Goal: Transaction & Acquisition: Purchase product/service

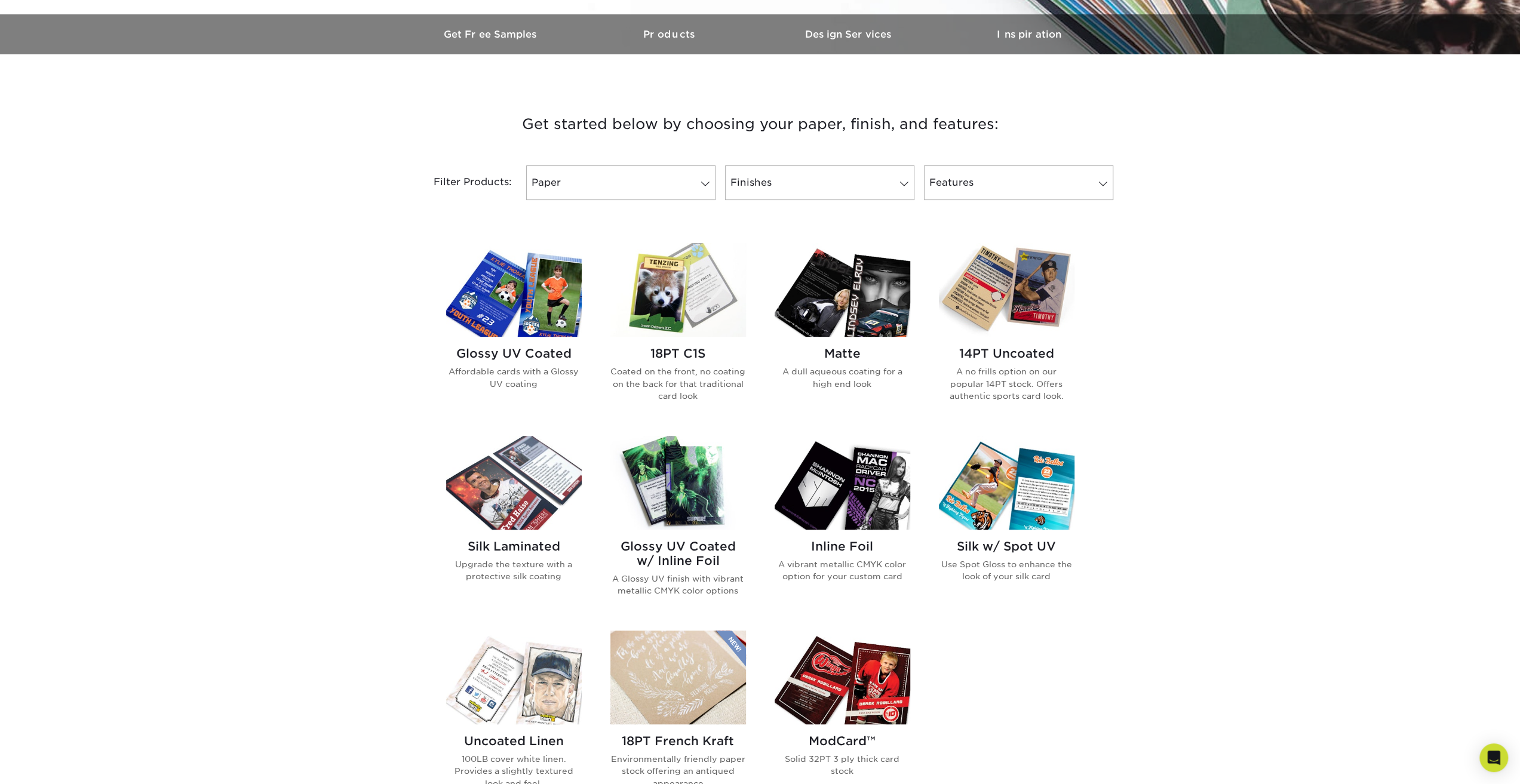
scroll to position [358, 0]
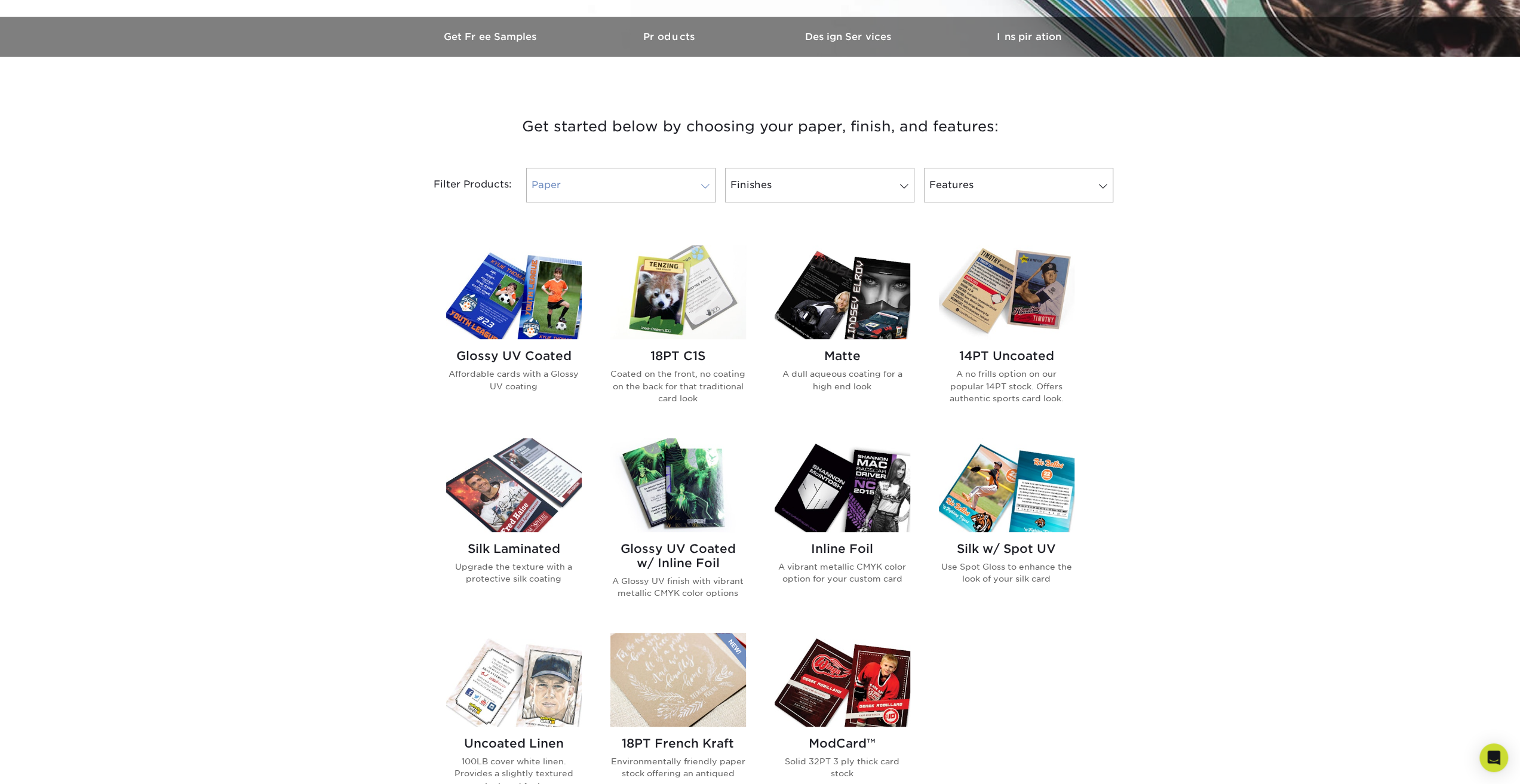
click at [687, 184] on link "Paper" at bounding box center [621, 185] width 190 height 35
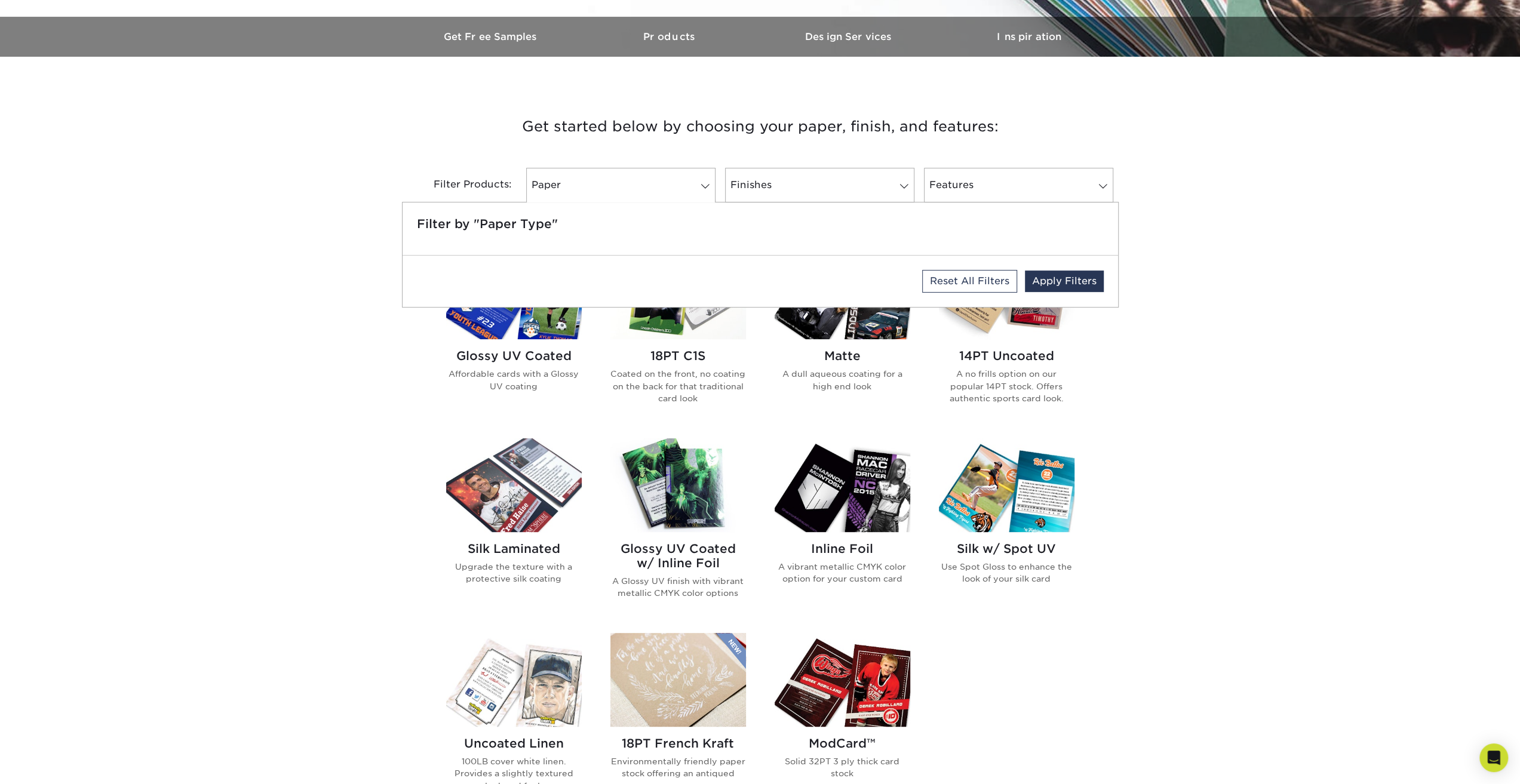
click at [1289, 356] on div "Get started below by choosing your paper, finish, and features: Filtered Matche…" at bounding box center [760, 531] width 1520 height 891
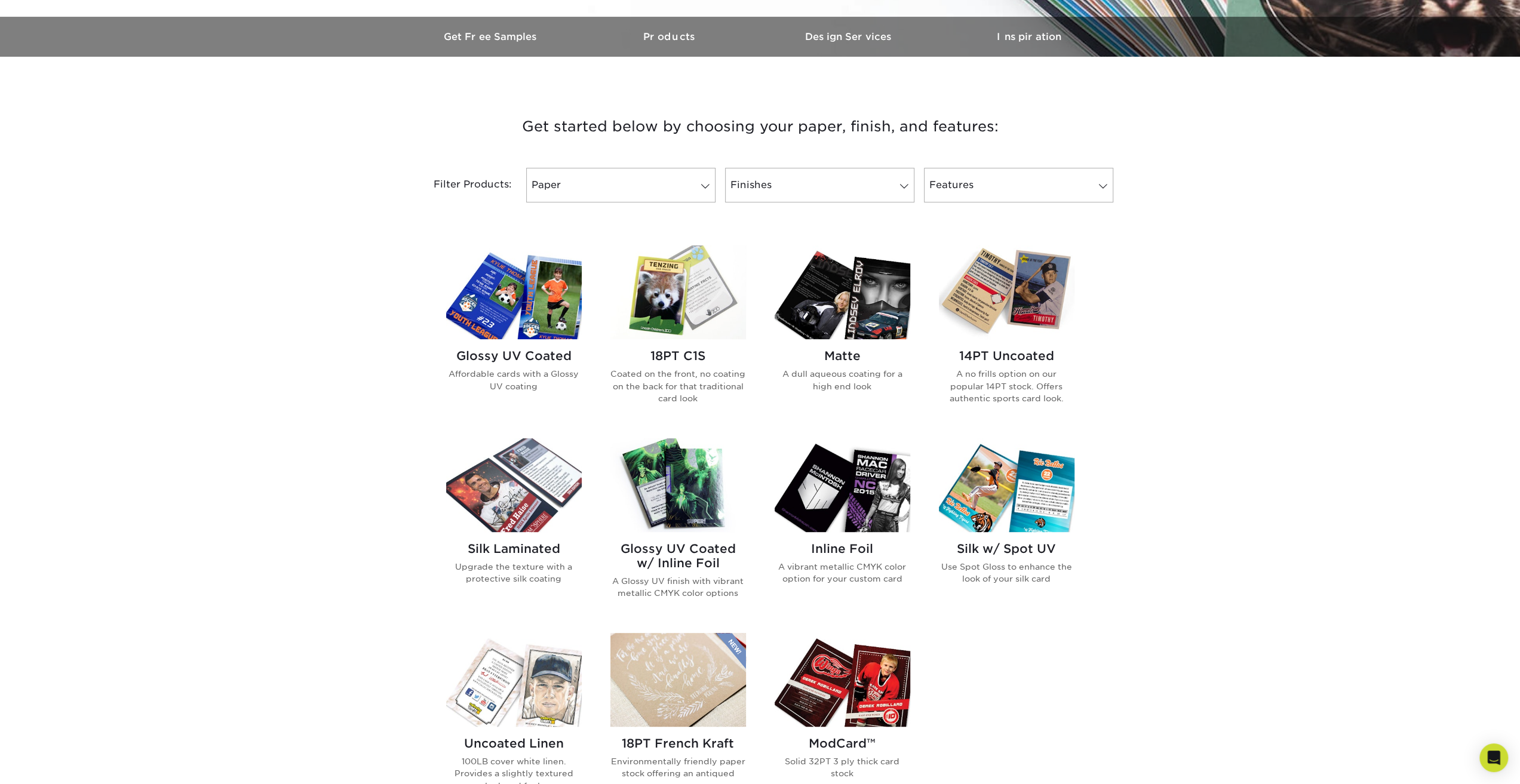
click at [885, 313] on img at bounding box center [841, 293] width 135 height 94
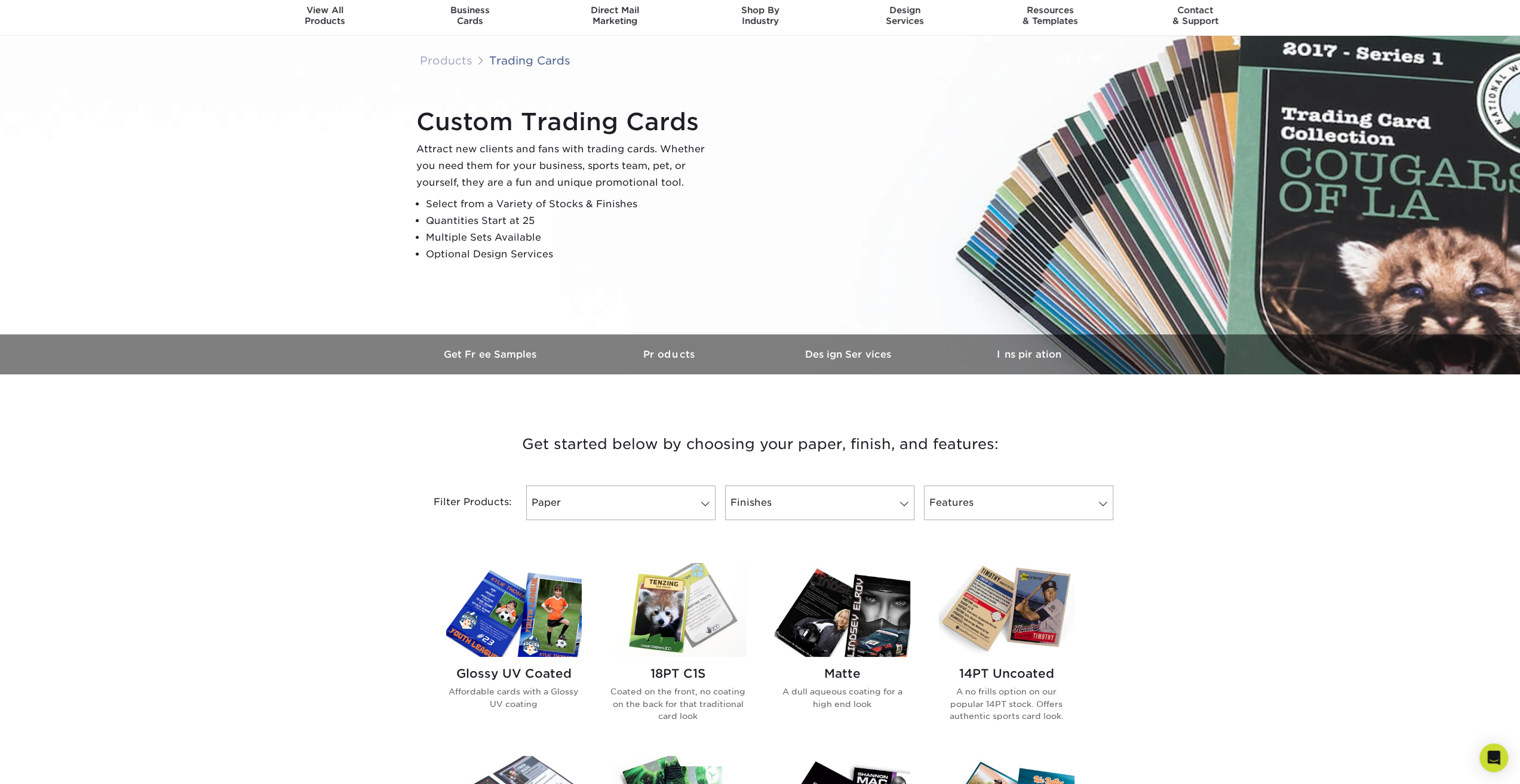
scroll to position [60, 0]
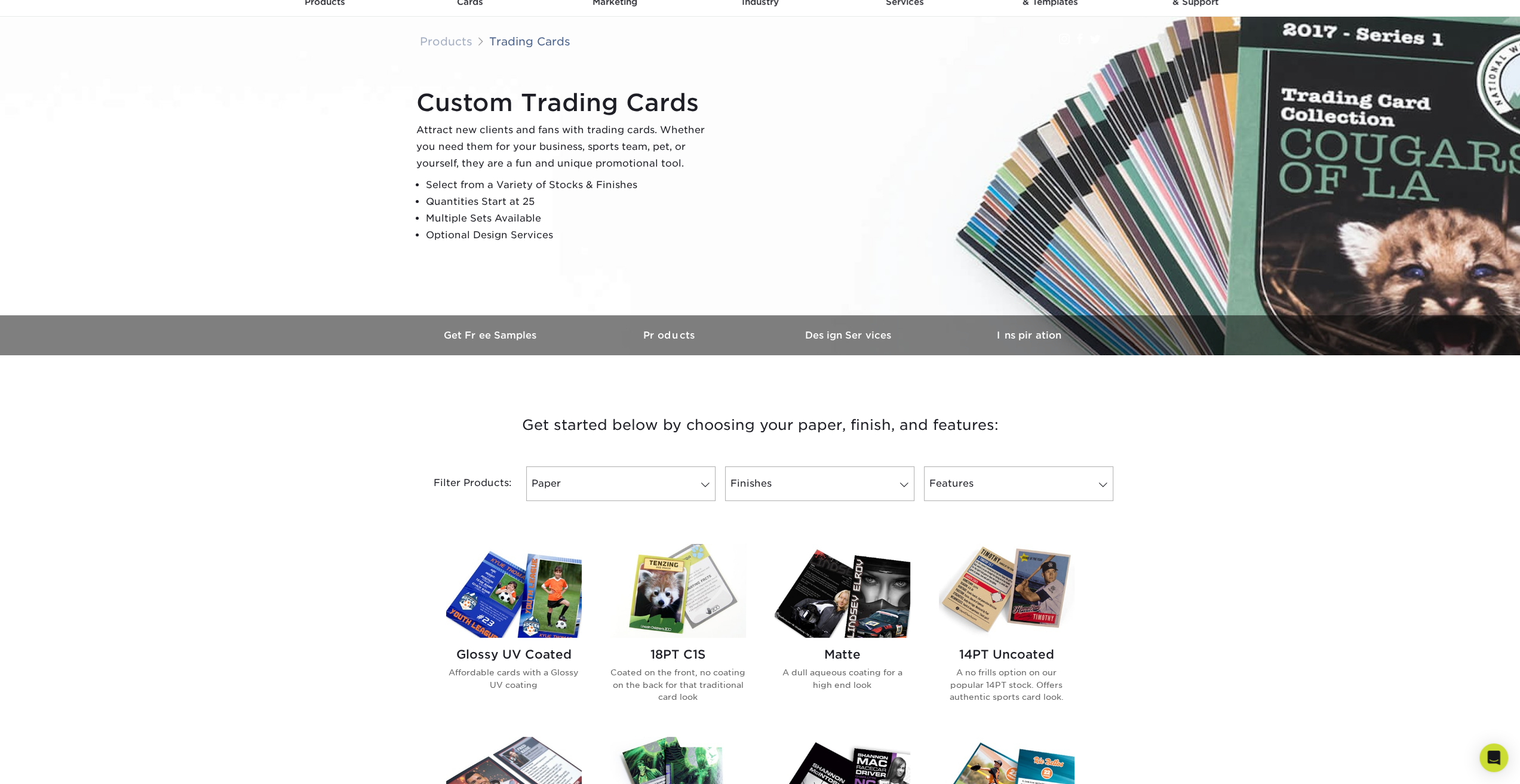
click at [986, 597] on img at bounding box center [1006, 591] width 135 height 94
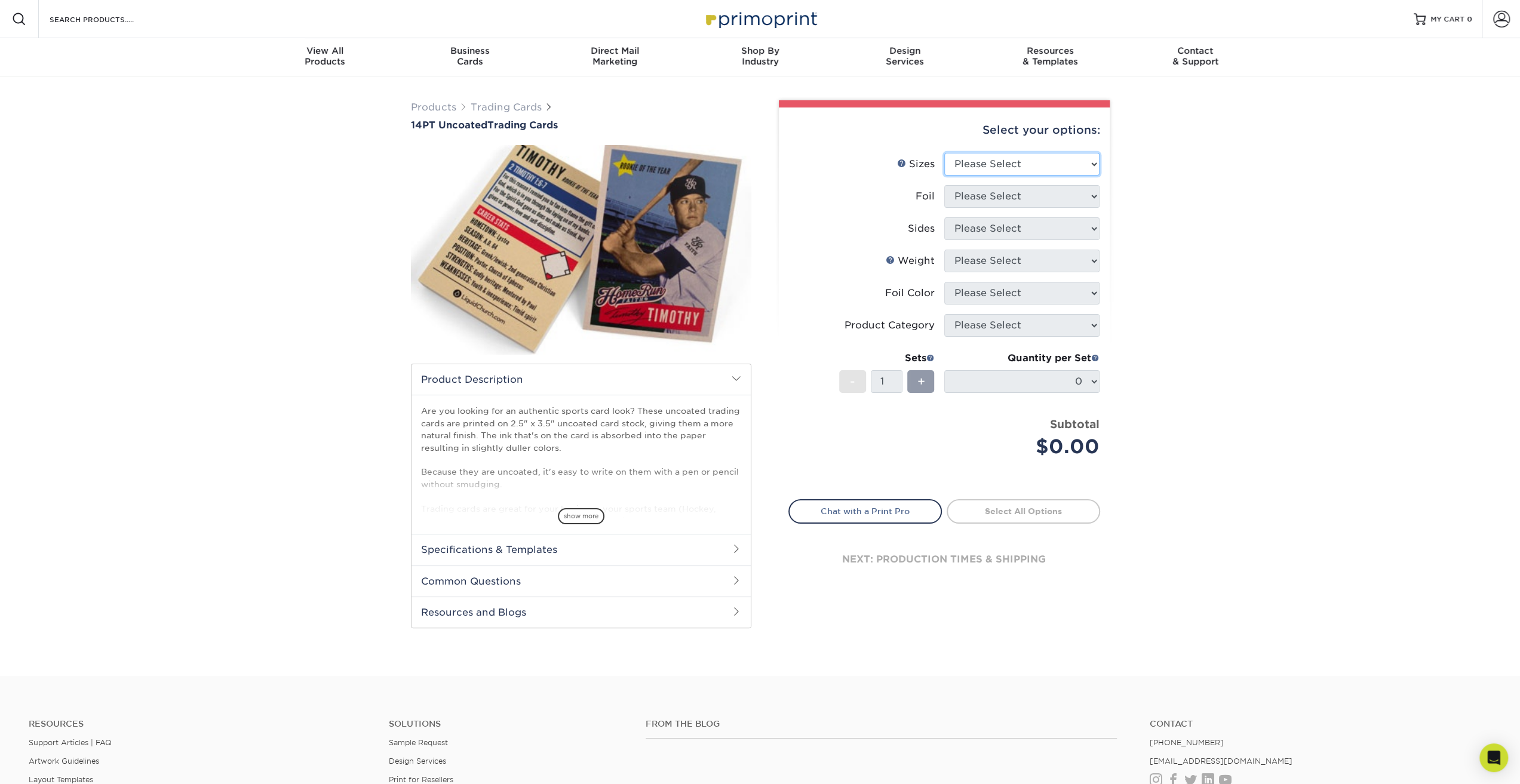
click at [1083, 163] on select "Please Select 2.5" x 3.5"" at bounding box center [1021, 164] width 156 height 23
select select "2.50x3.50"
click at [944, 153] on select "Please Select 2.5" x 3.5"" at bounding box center [1021, 164] width 156 height 23
click at [1062, 204] on select "Please Select Yes No" at bounding box center [1021, 196] width 156 height 23
select select "1"
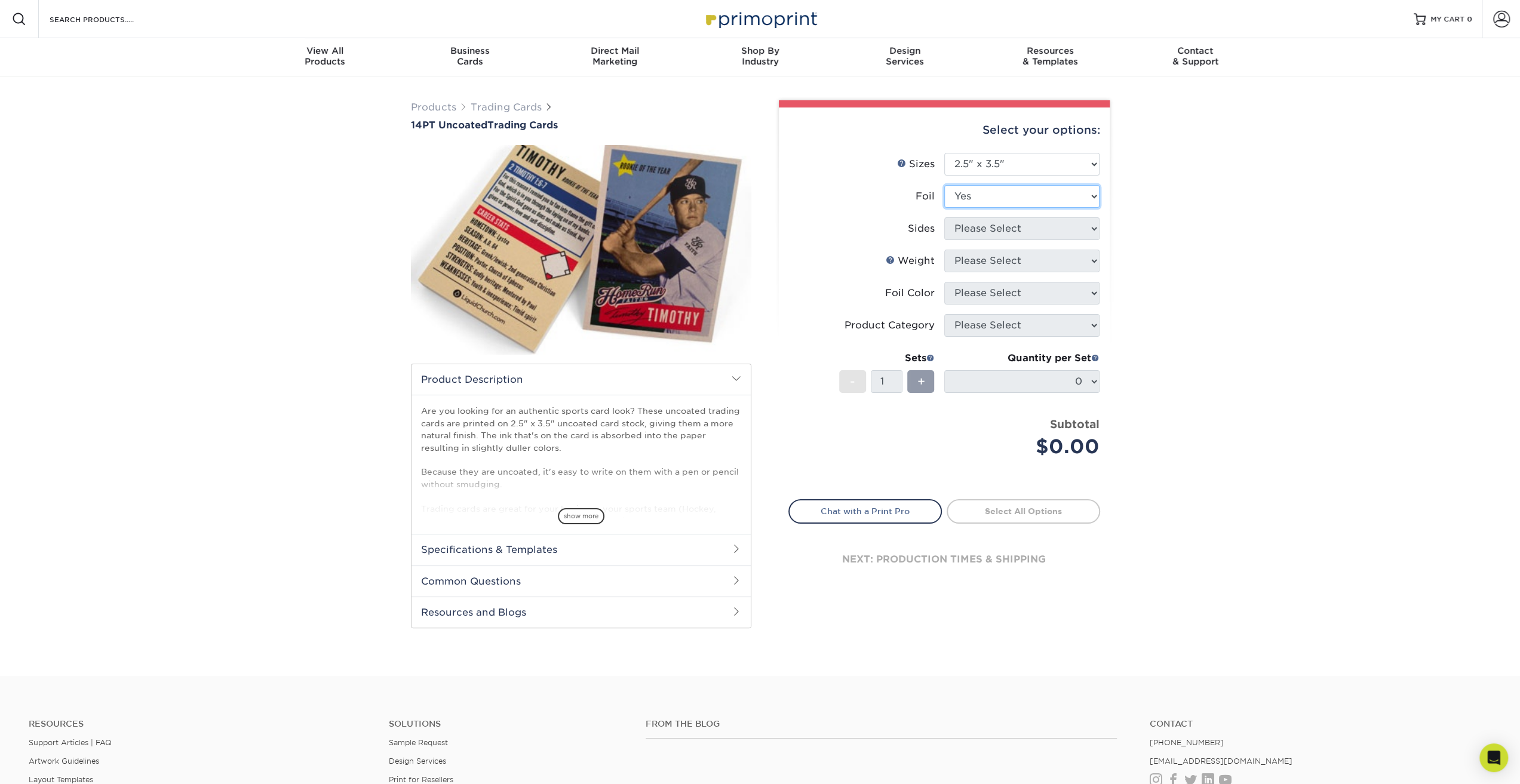
click at [944, 185] on select "Please Select Yes No" at bounding box center [1021, 196] width 156 height 23
click at [1026, 222] on select "Please Select Print Both Sides - Foil Both Sides Print Both Sides - Foil Front …" at bounding box center [1021, 228] width 156 height 23
select select "a75ac2f1-9911-48d6-841d-245b5ac08f27"
click at [944, 217] on select "Please Select Print Both Sides - Foil Both Sides Print Both Sides - Foil Front …" at bounding box center [1021, 228] width 156 height 23
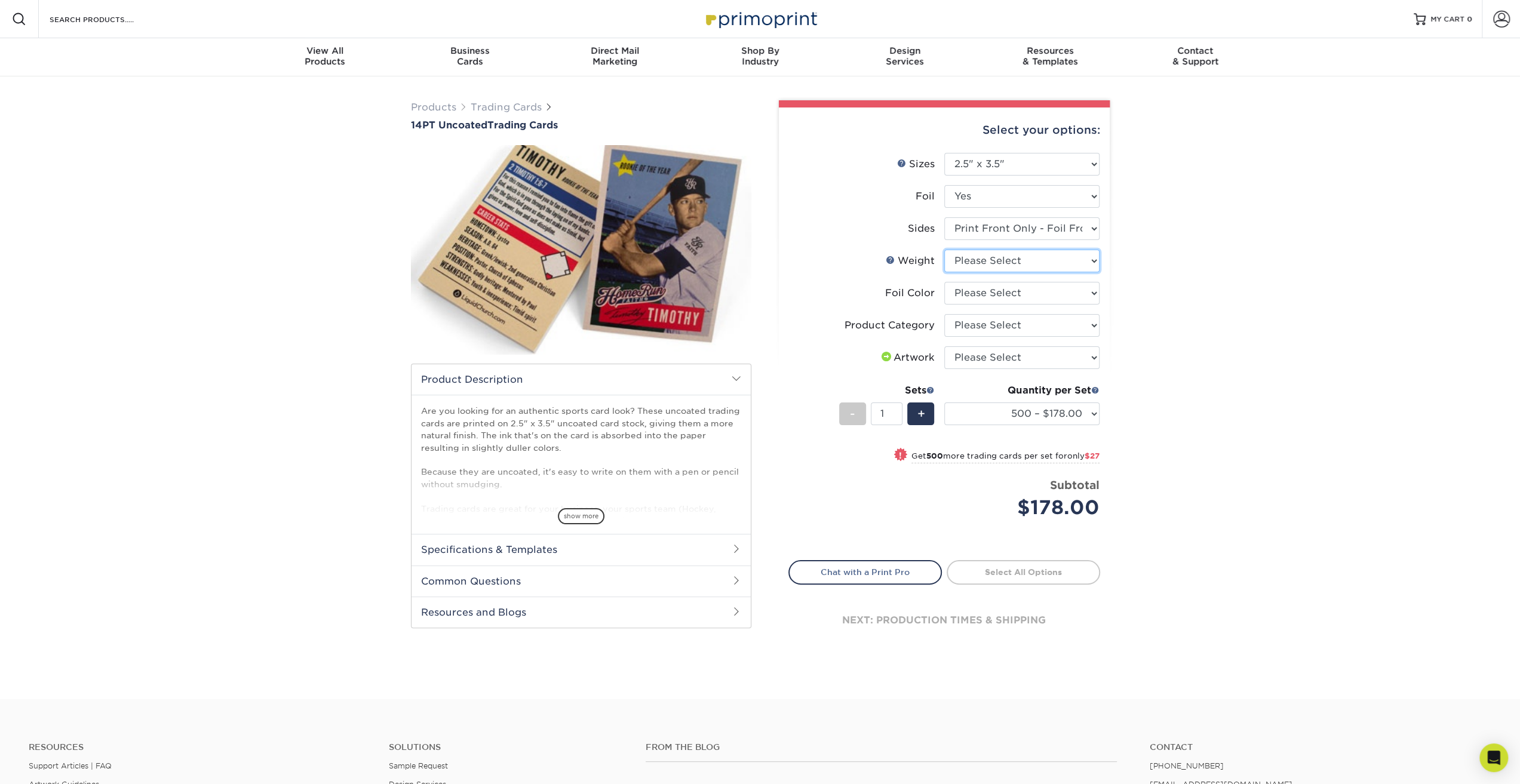
click at [1002, 254] on select "Please Select 14PT Uncoated" at bounding box center [1021, 260] width 156 height 23
select select "14PT Uncoated"
click at [944, 249] on select "Please Select 14PT Uncoated" at bounding box center [1021, 260] width 156 height 23
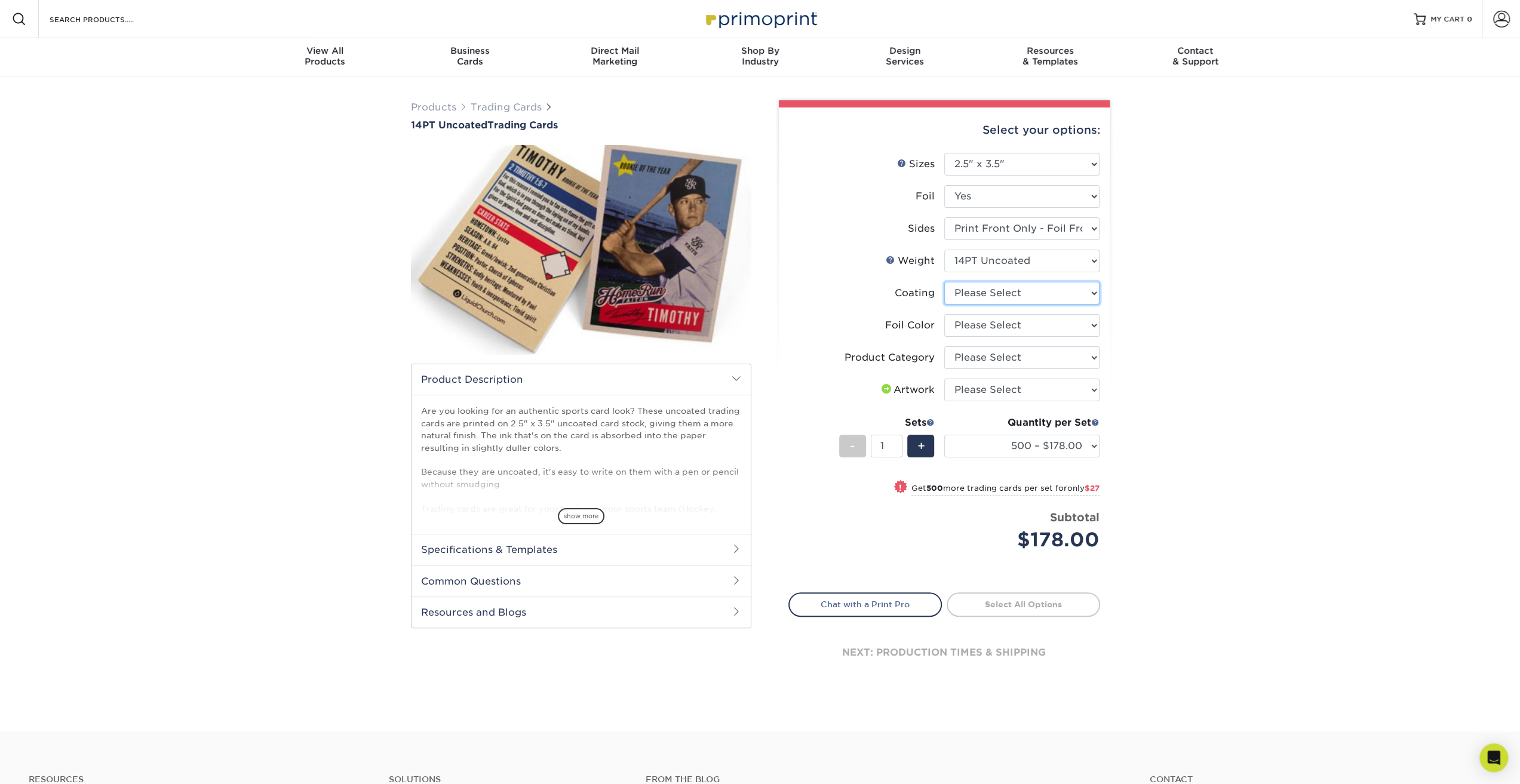
click at [1004, 295] on select at bounding box center [1021, 293] width 156 height 23
select select "3e7618de-abca-4bda-9f97-8b9129e913d8"
click at [944, 282] on select at bounding box center [1021, 293] width 156 height 23
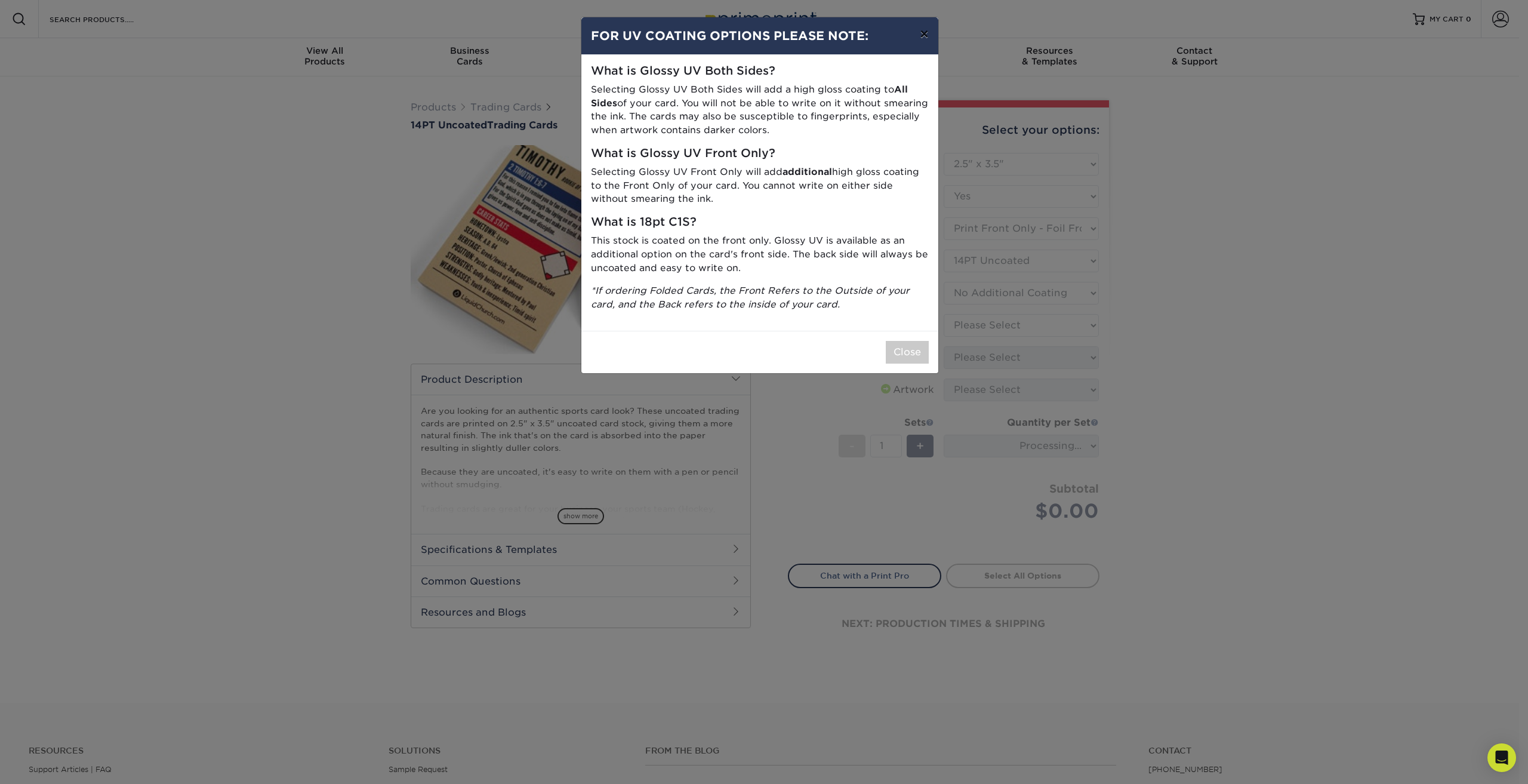
click at [925, 37] on button "×" at bounding box center [924, 34] width 28 height 33
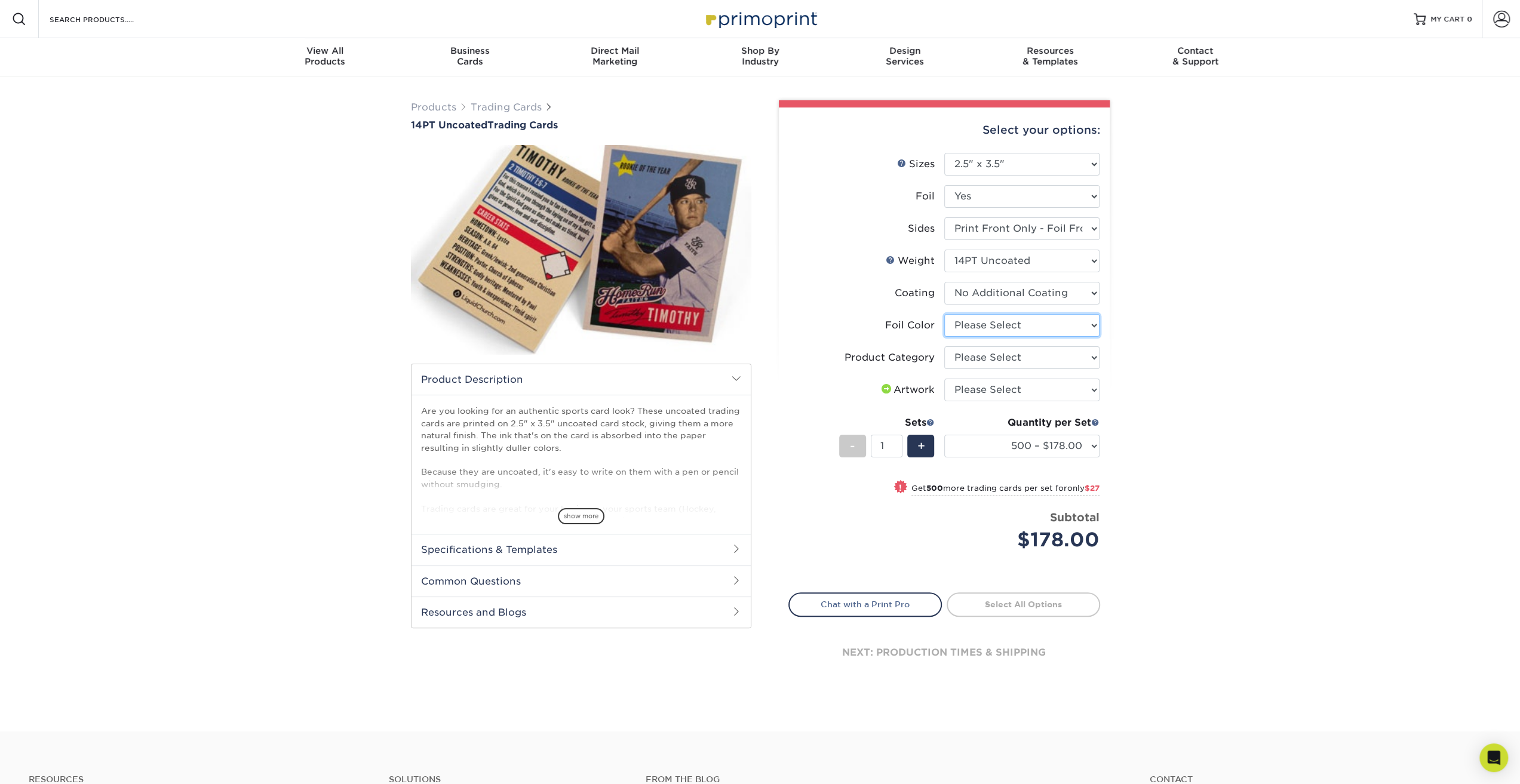
click at [1018, 319] on select "Please Select Silver Foil Rose Gold Foil Red Foil Gold Foil Copper Foil Black F…" at bounding box center [1021, 325] width 156 height 23
select select "a834dd52-fe06-4ed6-9a86-5bd3c2d02515"
click at [944, 314] on select "Please Select Silver Foil Rose Gold Foil Red Foil Gold Foil Copper Foil Black F…" at bounding box center [1021, 325] width 156 height 23
click at [1011, 356] on select "Please Select Trading Cards" at bounding box center [1021, 357] width 156 height 23
select select "c2f9bce9-36c2-409d-b101-c29d9d031e18"
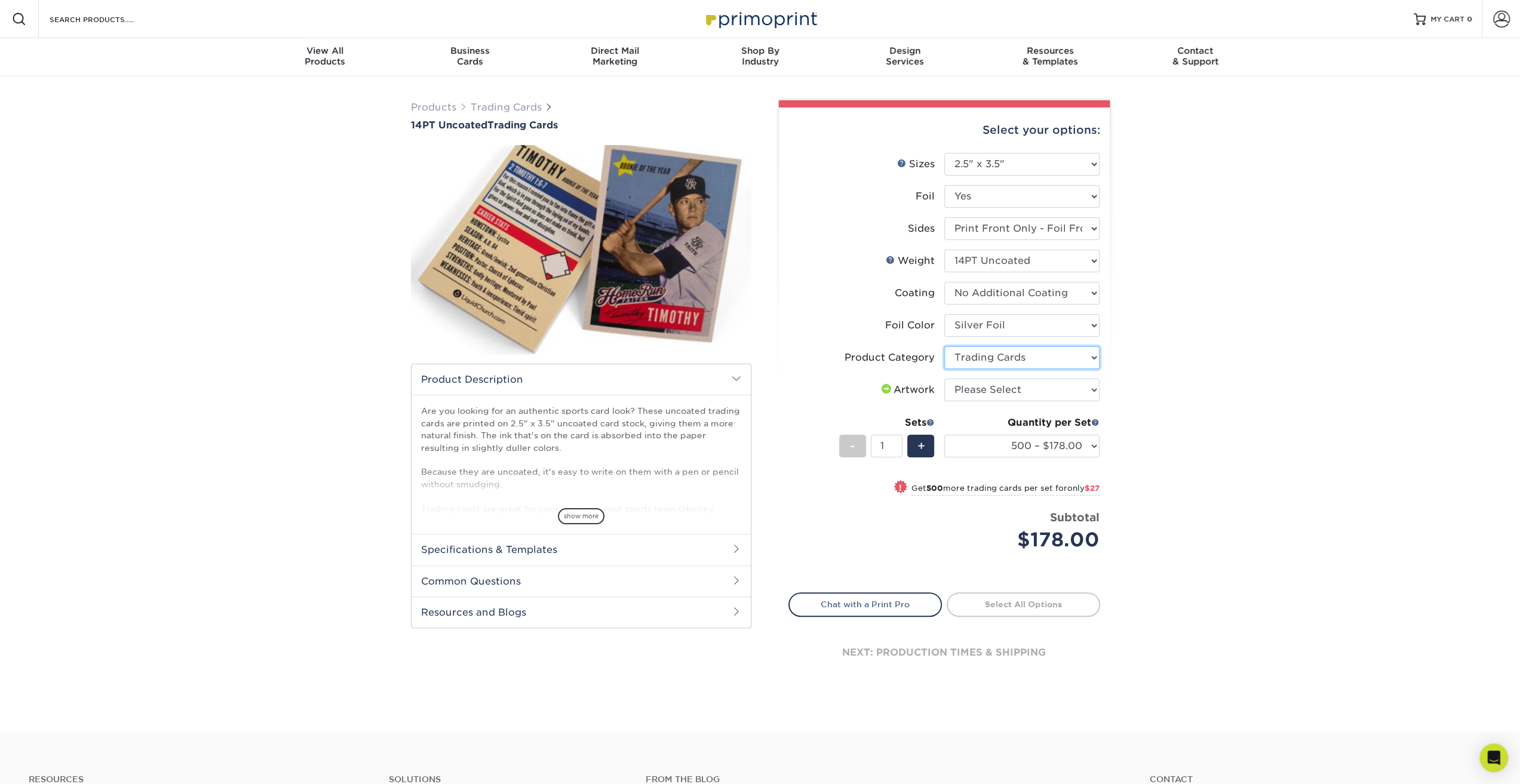
click at [944, 346] on select "Please Select Trading Cards" at bounding box center [1021, 357] width 156 height 23
click at [1000, 385] on select "Please Select I will upload files I need a design - $100" at bounding box center [1021, 389] width 156 height 23
select select "upload"
click at [944, 378] on select "Please Select I will upload files I need a design - $100" at bounding box center [1021, 389] width 156 height 23
click at [985, 444] on select "500 – $178.00 1000 – $205.00 2500 – $478.00 5000 – $908.00" at bounding box center [1021, 445] width 156 height 23
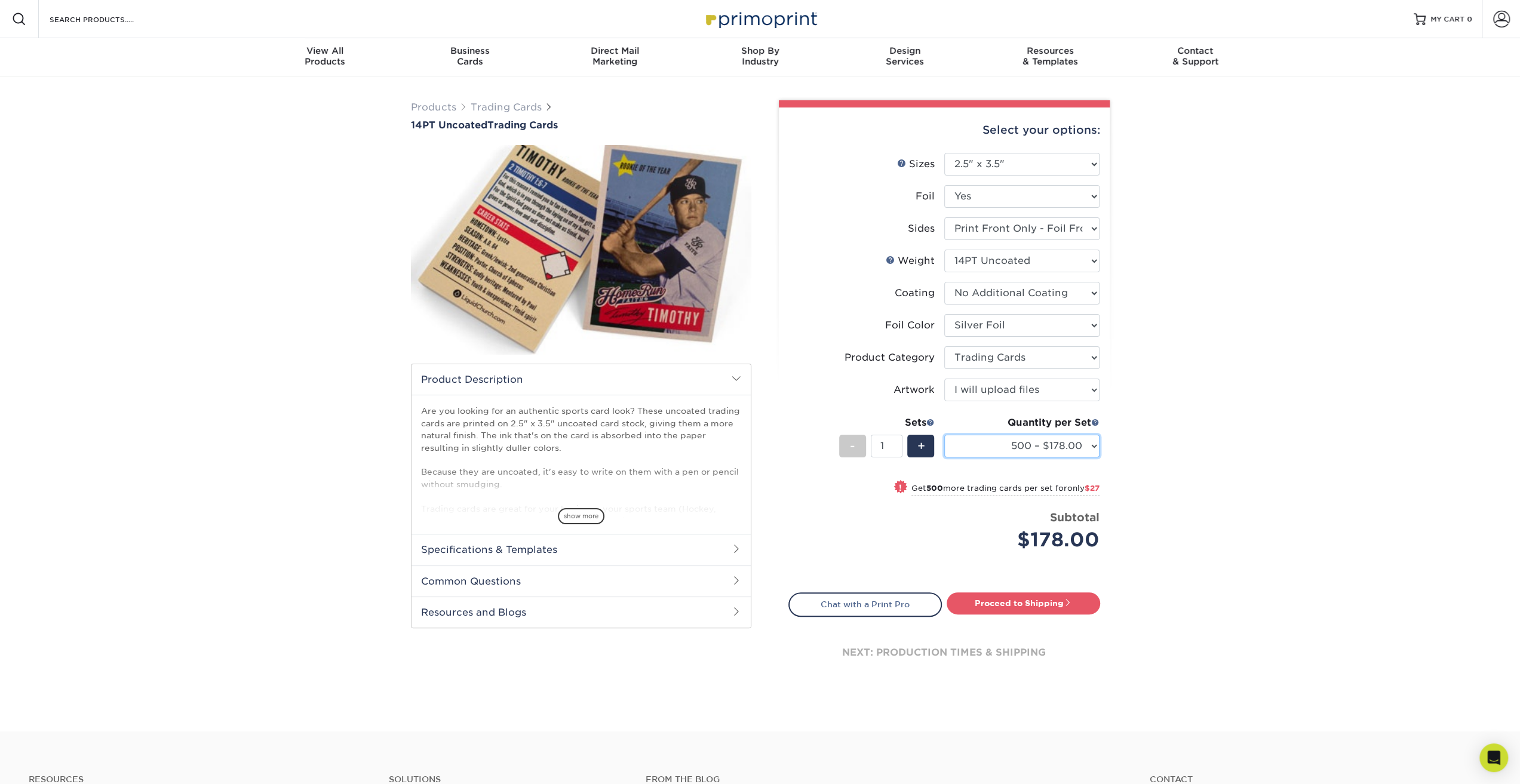
click at [983, 443] on select "500 – $178.00 1000 – $205.00 2500 – $478.00 5000 – $908.00" at bounding box center [1021, 445] width 156 height 23
